Goal: Information Seeking & Learning: Learn about a topic

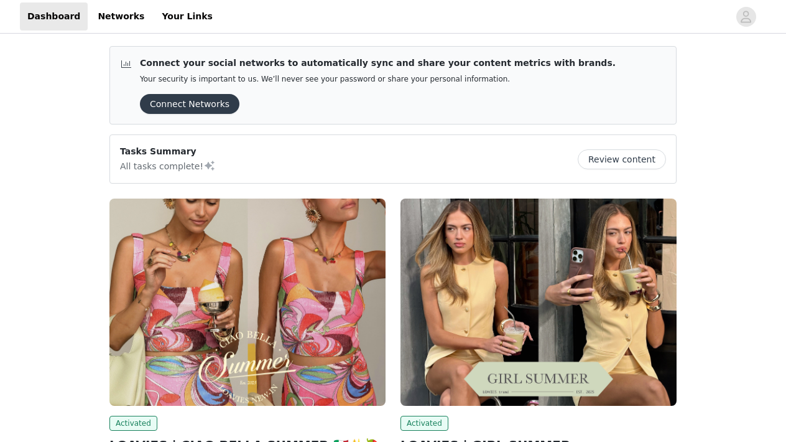
scroll to position [221, 0]
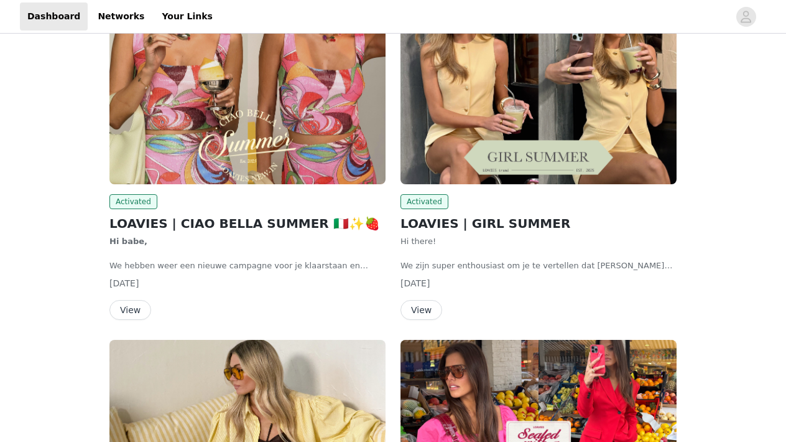
click at [127, 303] on button "View" at bounding box center [130, 310] width 42 height 20
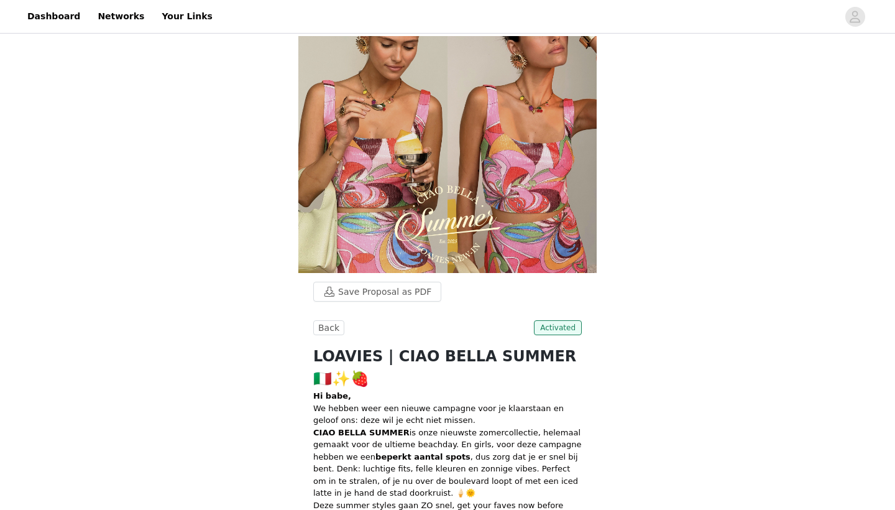
scroll to position [221, 0]
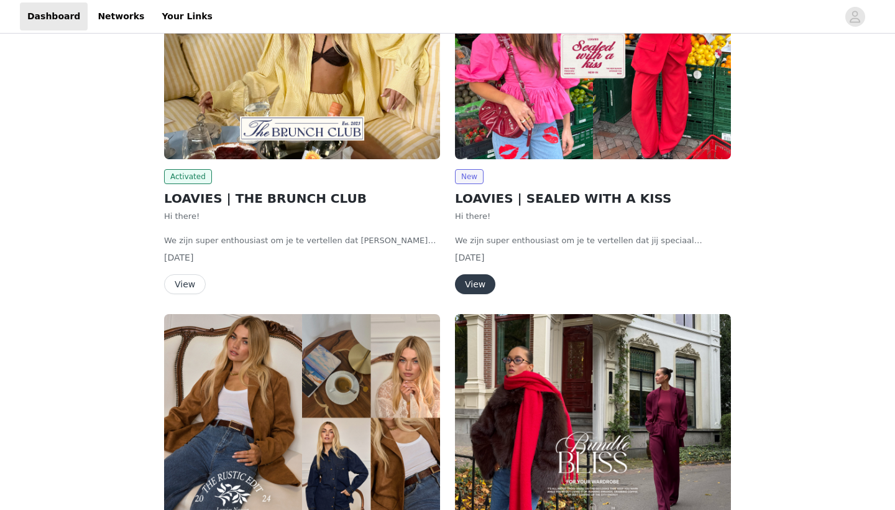
scroll to position [609, 0]
click at [470, 279] on button "View" at bounding box center [475, 284] width 40 height 20
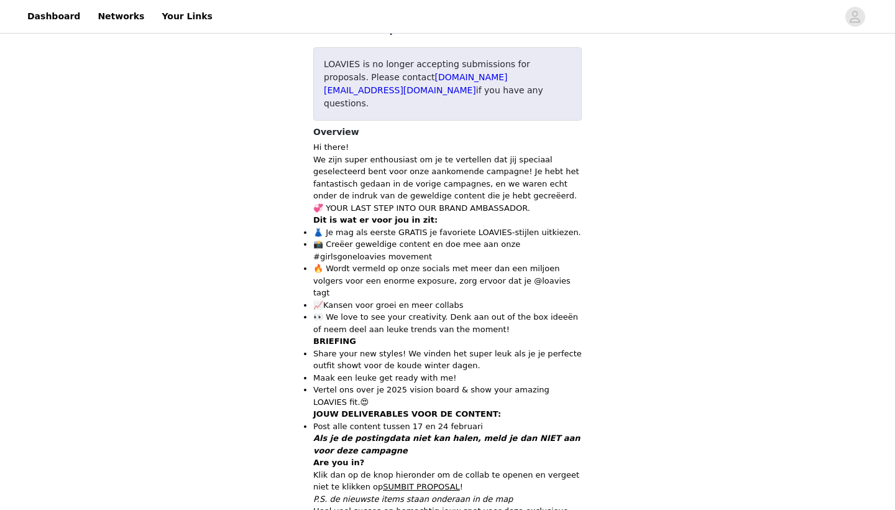
scroll to position [45, 0]
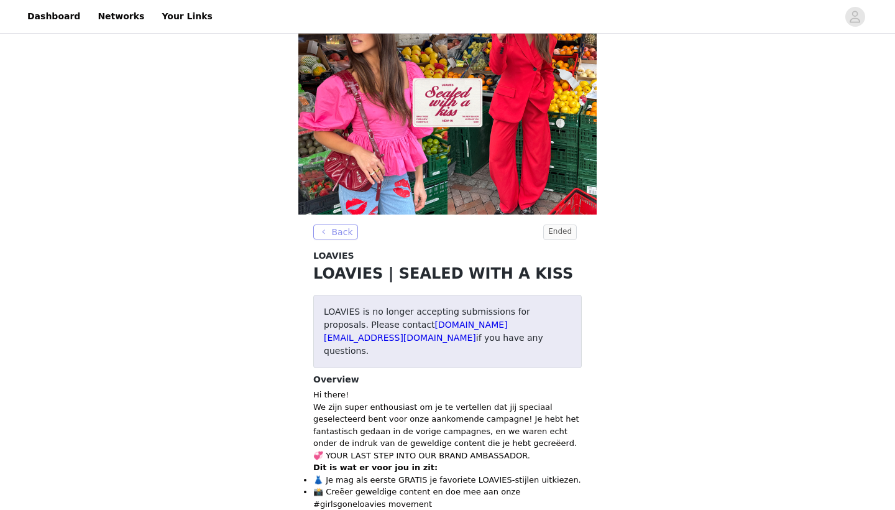
click at [331, 239] on button "Back" at bounding box center [335, 231] width 45 height 15
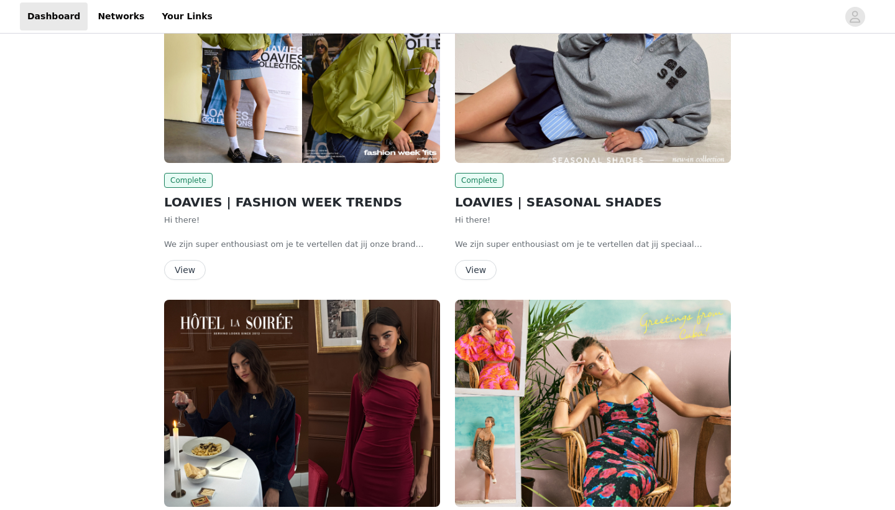
scroll to position [3408, 0]
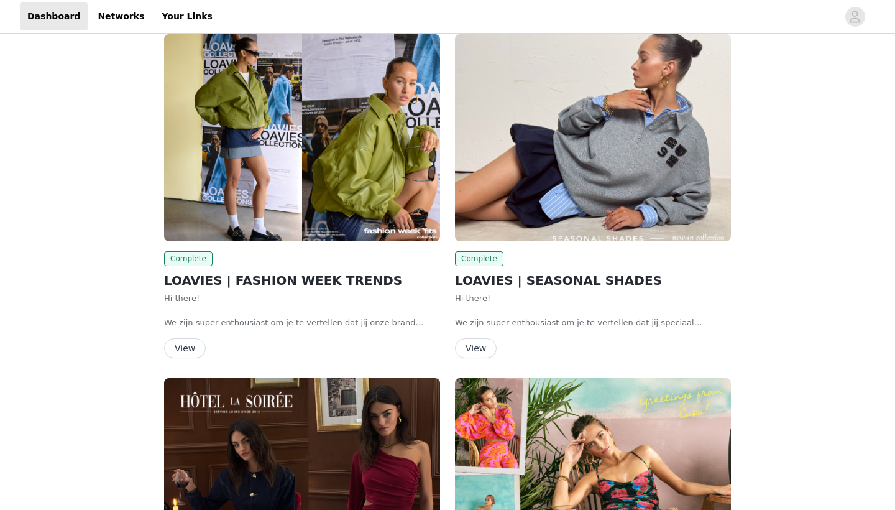
drag, startPoint x: 435, startPoint y: 323, endPoint x: 435, endPoint y: 310, distance: 13.1
click at [435, 338] on div "View" at bounding box center [302, 348] width 276 height 20
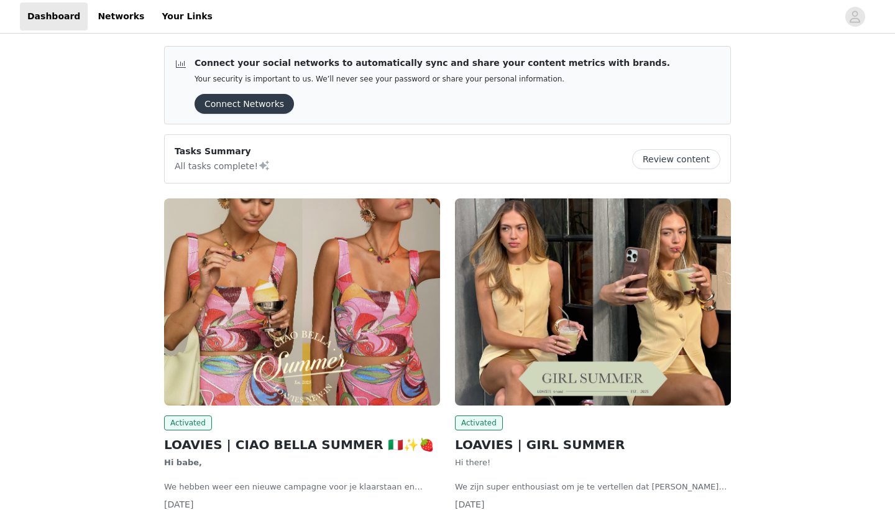
scroll to position [0, 0]
click at [289, 305] on img at bounding box center [302, 301] width 276 height 207
